Goal: Task Accomplishment & Management: Use online tool/utility

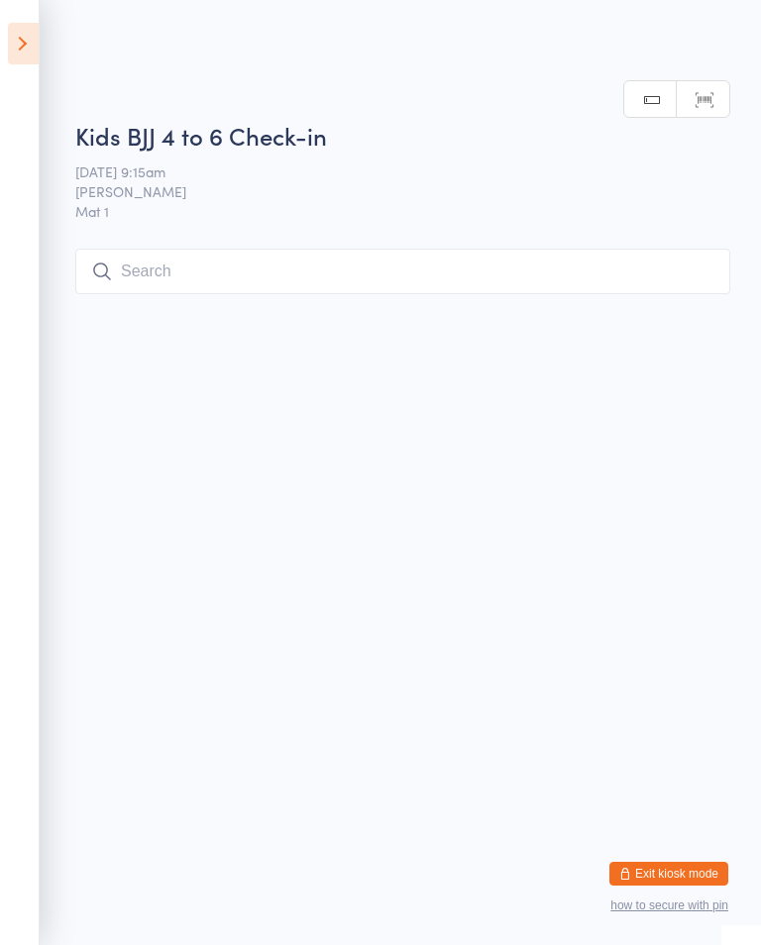
click at [534, 612] on html "You have now entered Kiosk Mode. Members will be able to check themselves in us…" at bounding box center [380, 472] width 761 height 945
click at [110, 769] on html "You have now entered Kiosk Mode. Members will be able to check themselves in us…" at bounding box center [380, 472] width 761 height 945
click at [723, 877] on button "Exit kiosk mode" at bounding box center [668, 874] width 119 height 24
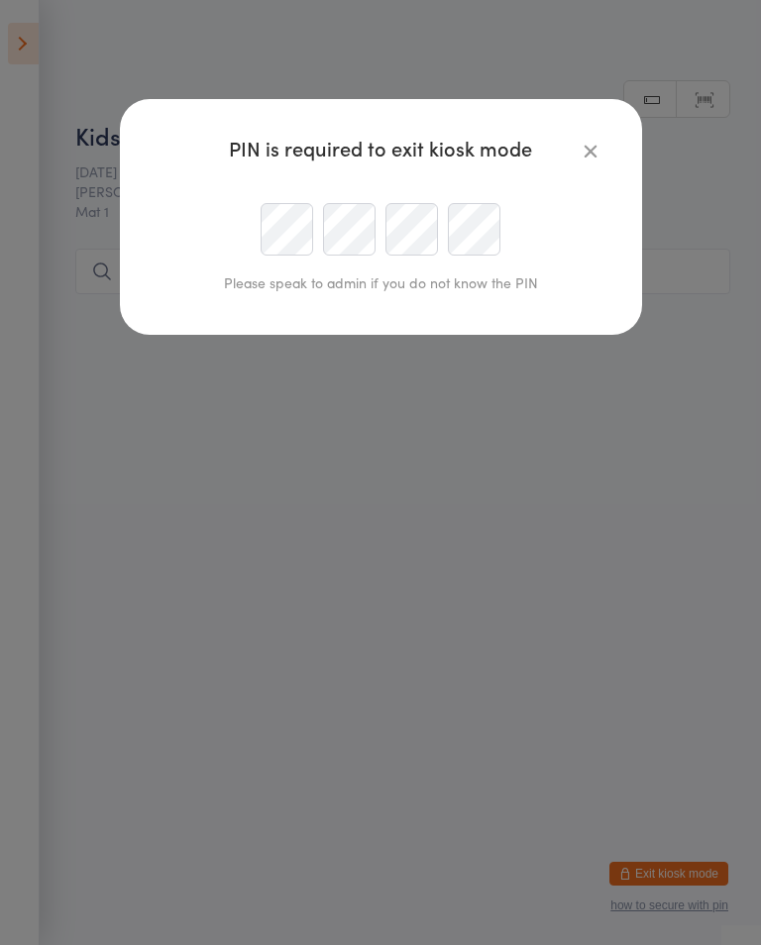
click at [634, 868] on div "PIN is required to exit kiosk mode Please speak to admin if you do not know the…" at bounding box center [380, 472] width 761 height 945
click at [683, 859] on div "PIN is required to exit kiosk mode Please speak to admin if you do not know the…" at bounding box center [380, 472] width 761 height 945
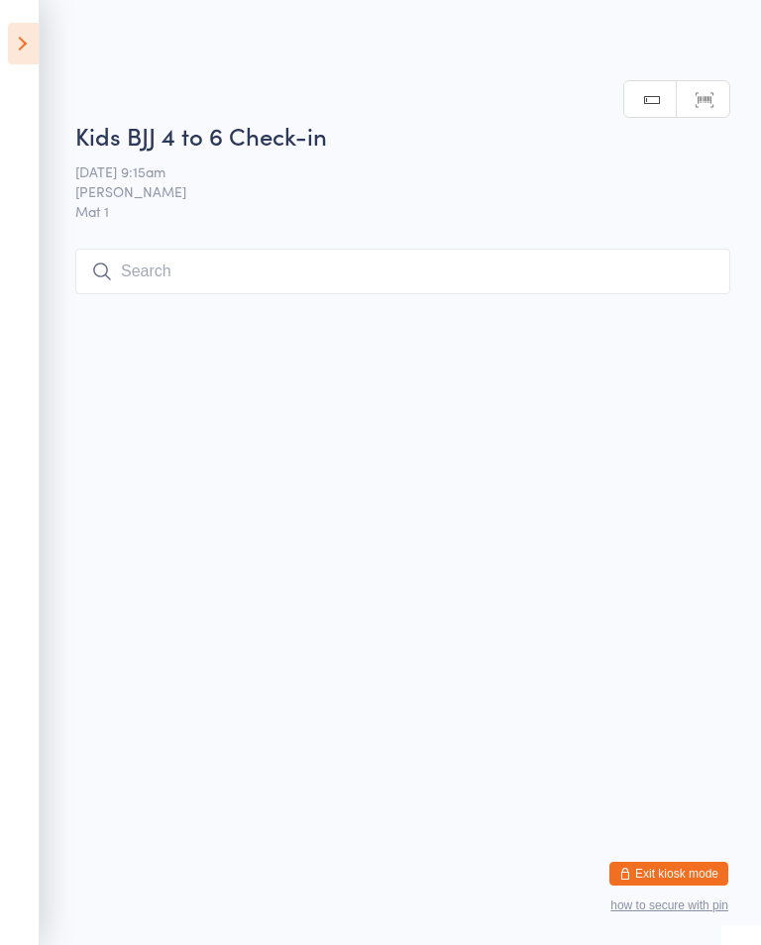
click at [360, 251] on input "search" at bounding box center [402, 272] width 655 height 46
click at [293, 316] on html "You have now entered Kiosk Mode. Members will be able to check themselves in us…" at bounding box center [380, 472] width 761 height 945
click at [291, 863] on html "You have now entered Kiosk Mode. Members will be able to check themselves in us…" at bounding box center [380, 472] width 761 height 945
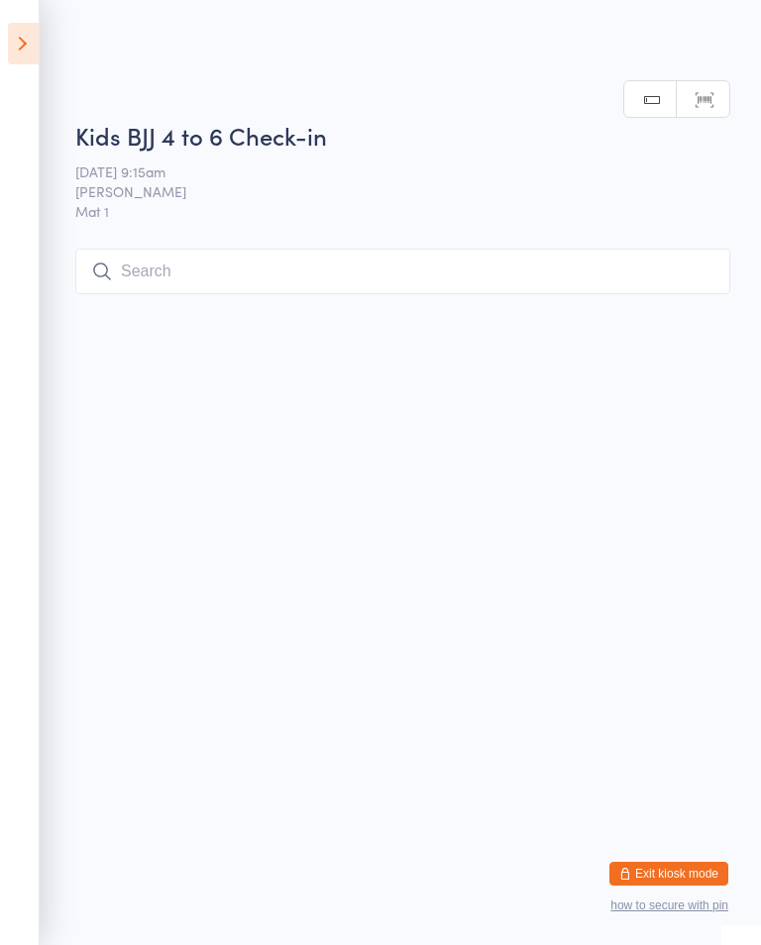
click at [236, 924] on html "You have now entered Kiosk Mode. Members will be able to check themselves in us…" at bounding box center [380, 472] width 761 height 945
click at [211, 853] on html "You have now entered Kiosk Mode. Members will be able to check themselves in us…" at bounding box center [380, 472] width 761 height 945
click at [217, 817] on html "You have now entered Kiosk Mode. Members will be able to check themselves in us…" at bounding box center [380, 472] width 761 height 945
click at [490, 828] on html "You have now entered Kiosk Mode. Members will be able to check themselves in us…" at bounding box center [380, 472] width 761 height 945
click at [12, 61] on icon at bounding box center [23, 44] width 31 height 42
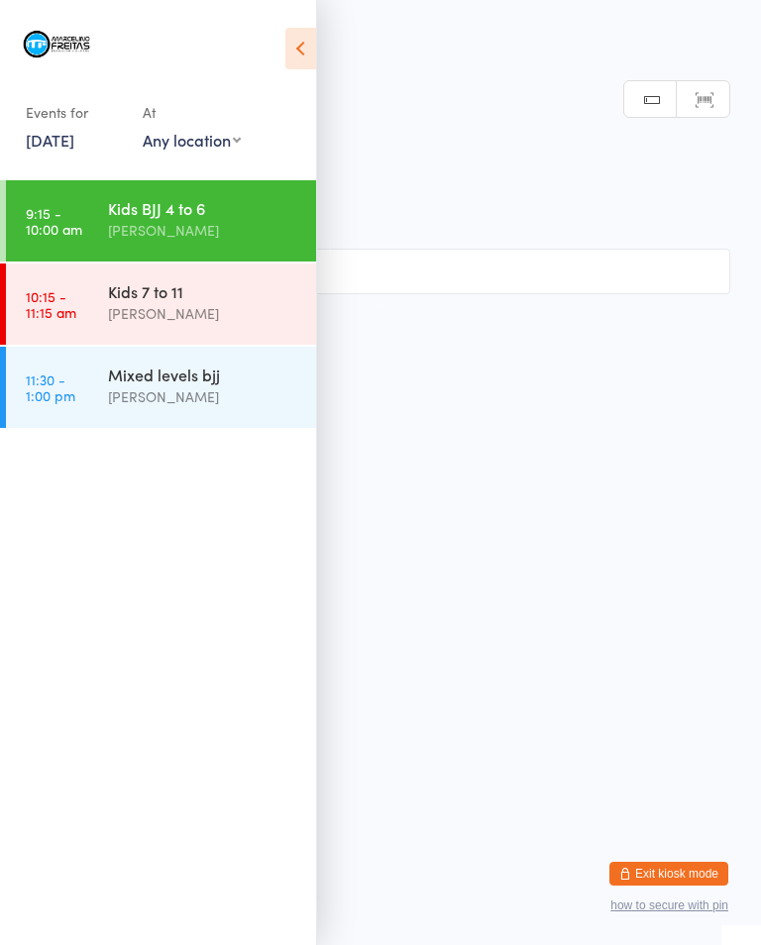
click at [53, 316] on time "10:15 - 11:15 am" at bounding box center [51, 304] width 51 height 32
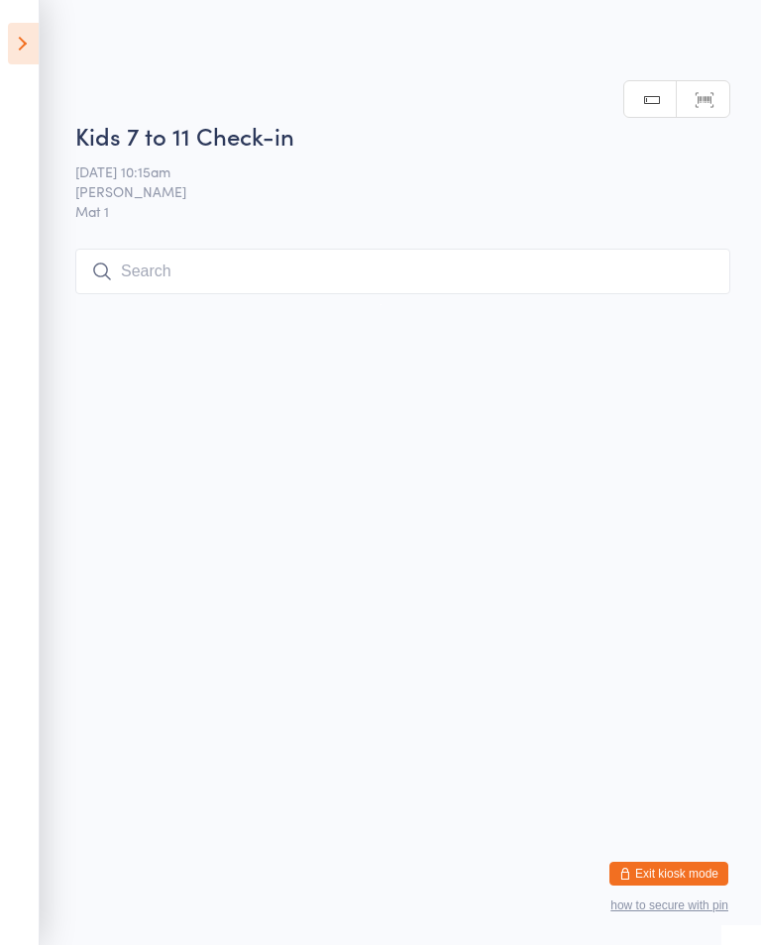
click at [209, 279] on input "search" at bounding box center [402, 272] width 655 height 46
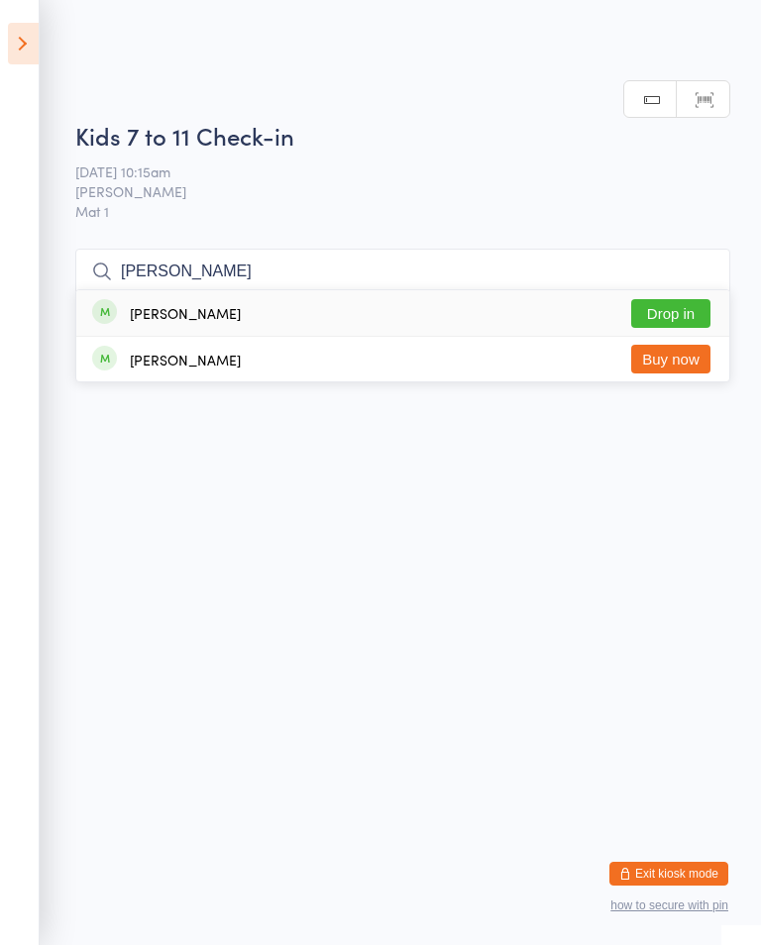
type input "[PERSON_NAME]"
click at [674, 299] on button "Drop in" at bounding box center [670, 313] width 79 height 29
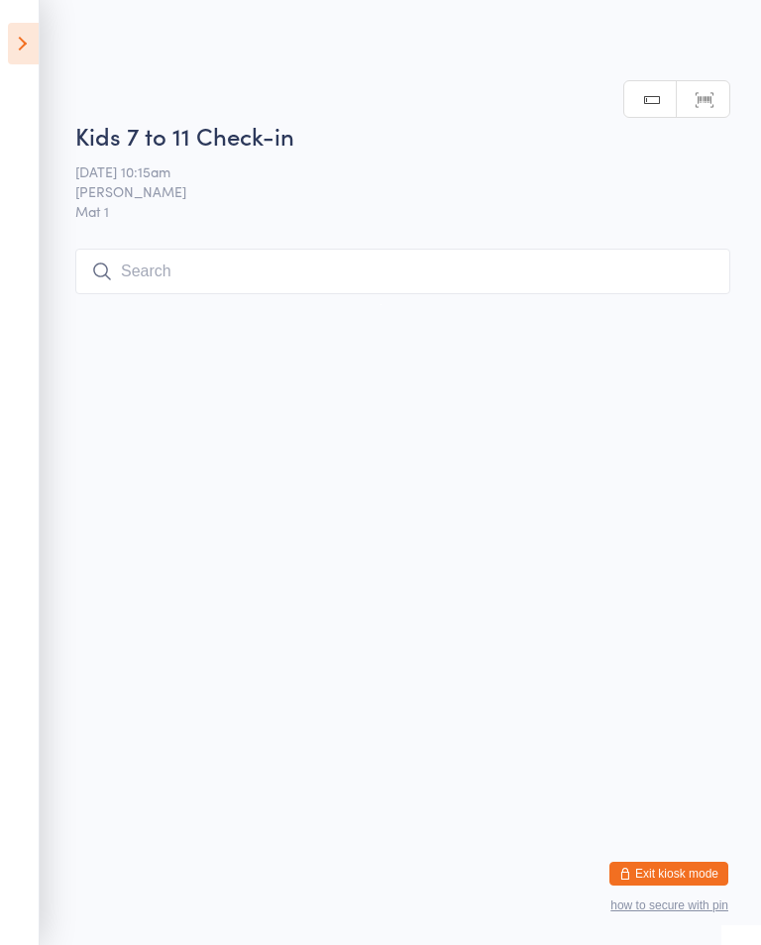
scroll to position [0, 0]
click at [394, 255] on input "search" at bounding box center [402, 272] width 655 height 46
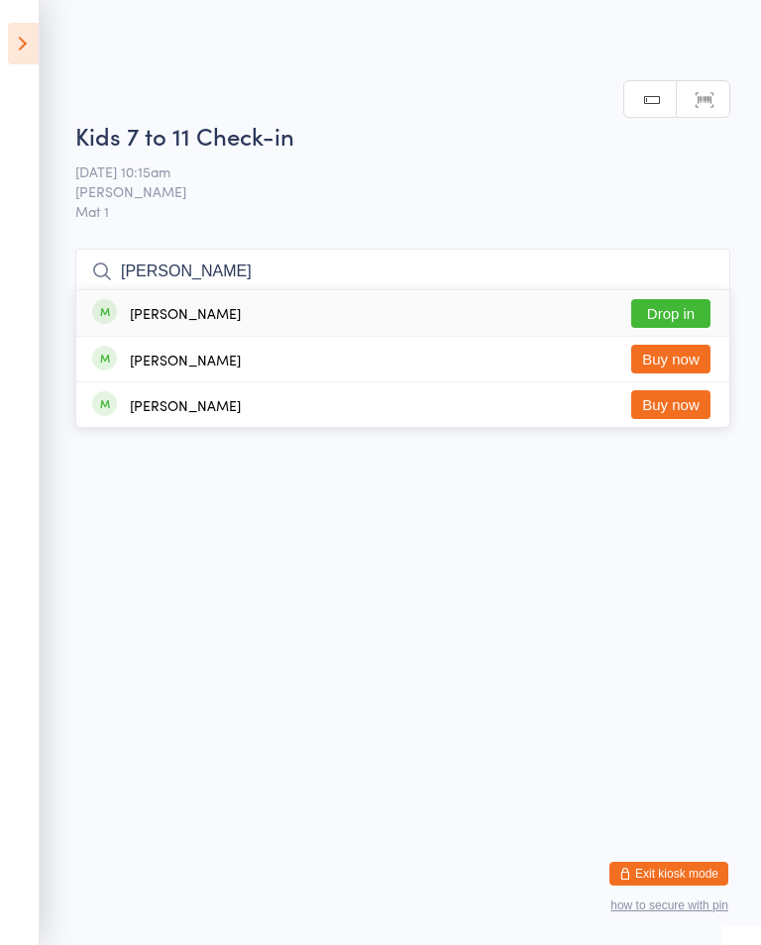
type input "[PERSON_NAME]"
click at [675, 299] on button "Drop in" at bounding box center [670, 313] width 79 height 29
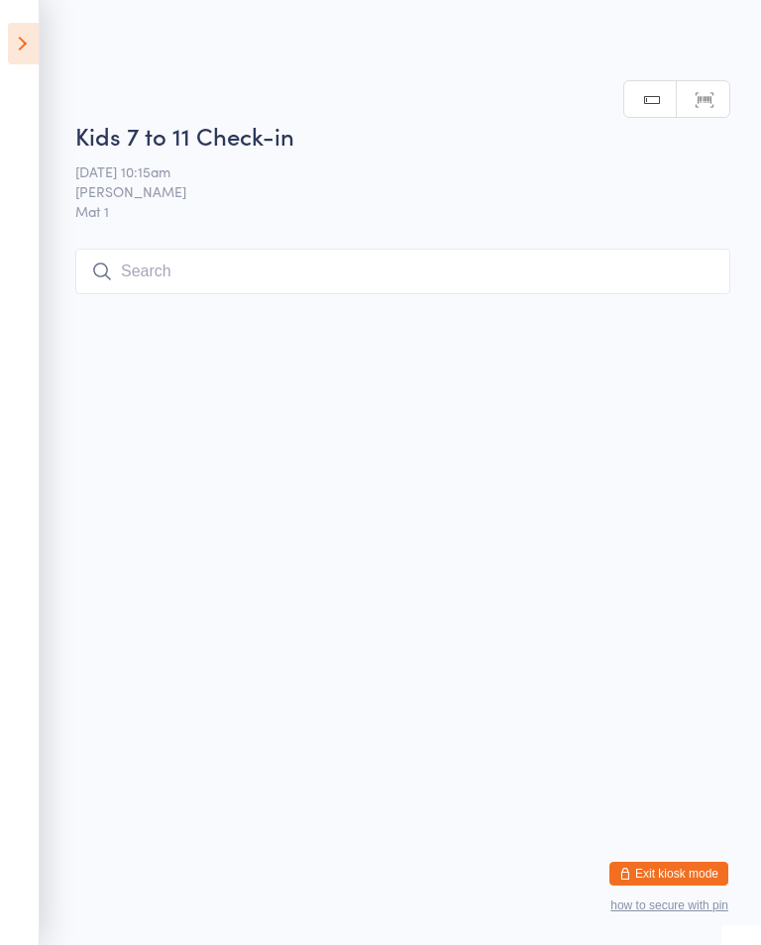
scroll to position [0, 0]
click at [285, 255] on input "search" at bounding box center [402, 272] width 655 height 46
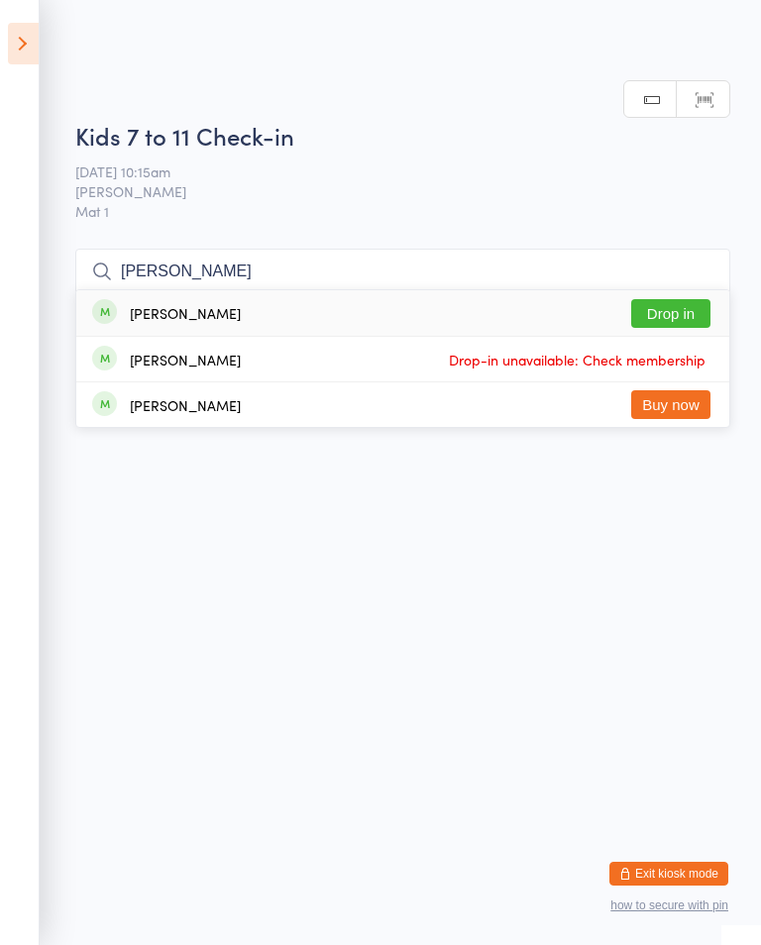
type input "[PERSON_NAME]"
click at [682, 299] on button "Drop in" at bounding box center [670, 313] width 79 height 29
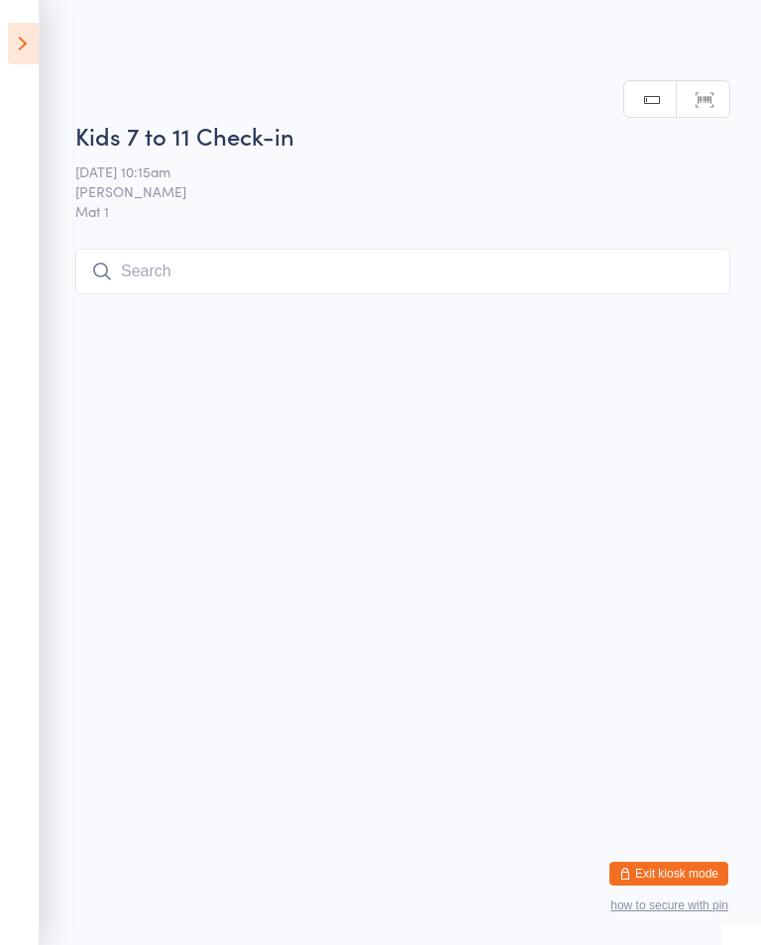
scroll to position [0, 0]
